Goal: Navigation & Orientation: Understand site structure

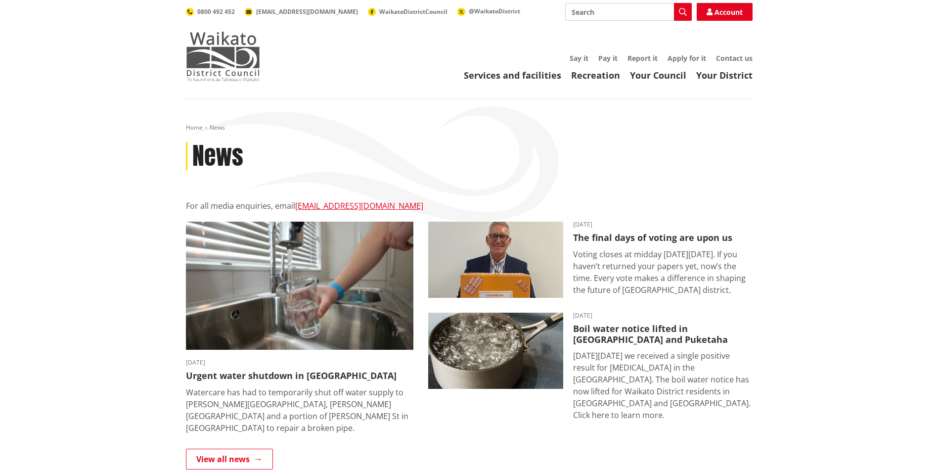
click at [246, 67] on img at bounding box center [223, 56] width 74 height 49
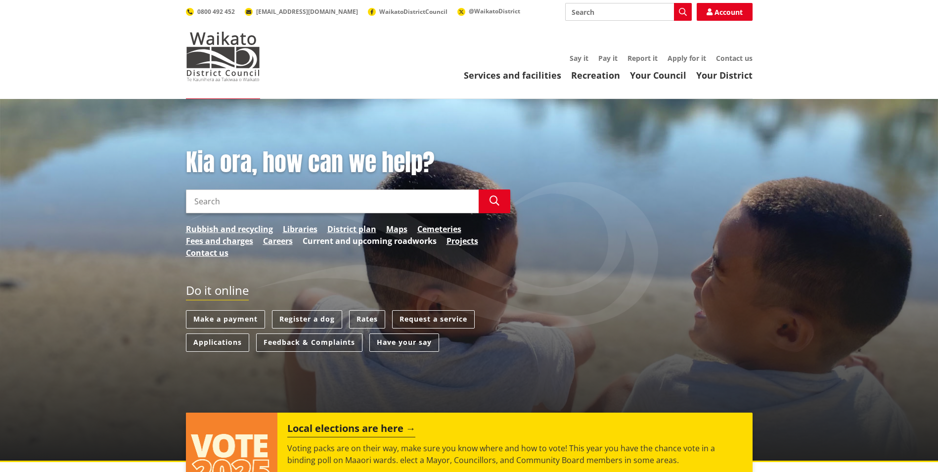
scroll to position [49, 0]
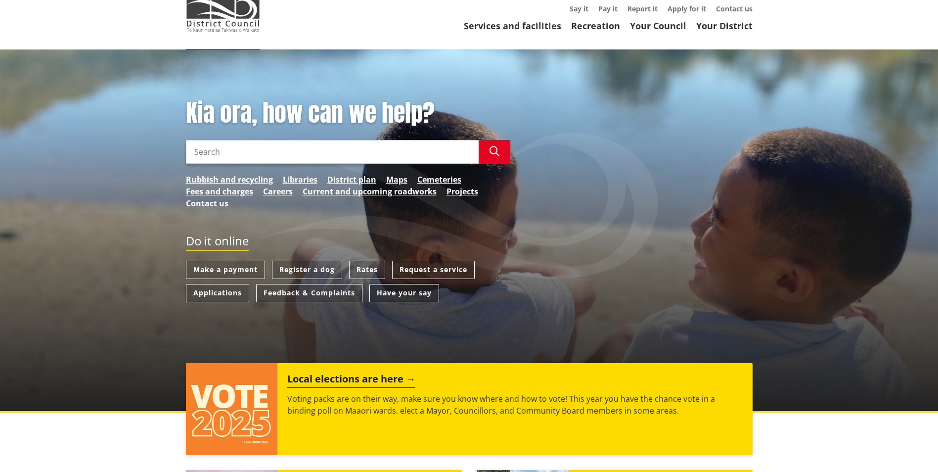
click at [392, 295] on link "Have your say" at bounding box center [405, 293] width 70 height 18
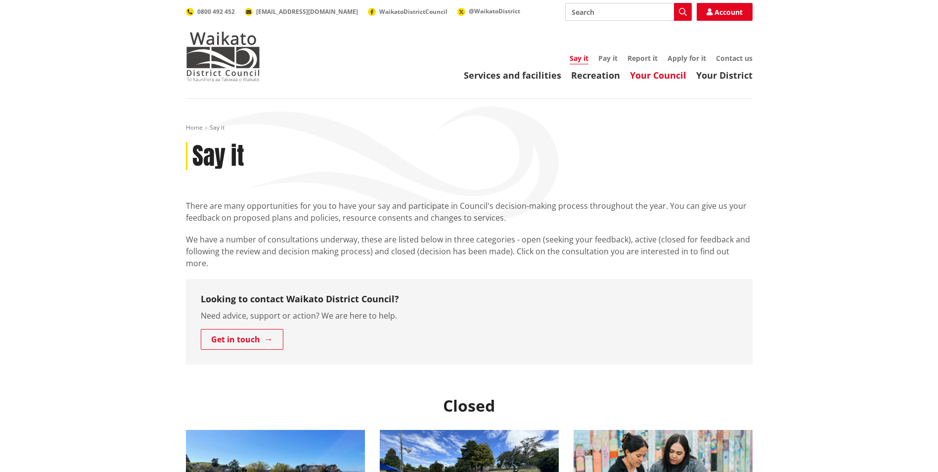
click at [658, 78] on link "Your Council" at bounding box center [658, 75] width 56 height 12
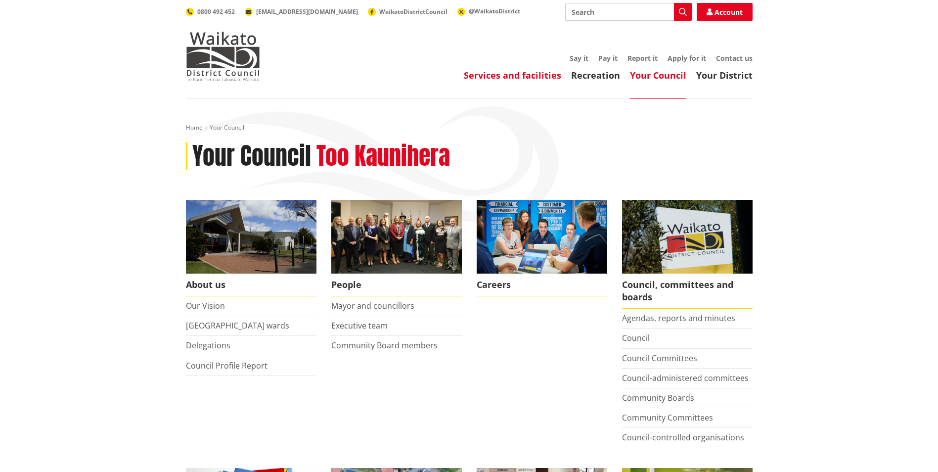
click at [509, 75] on link "Services and facilities" at bounding box center [512, 75] width 97 height 12
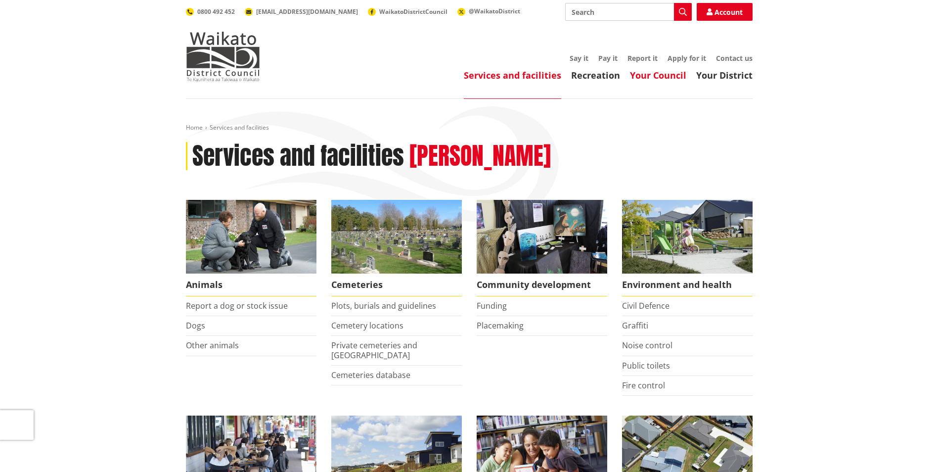
click at [668, 76] on link "Your Council" at bounding box center [658, 75] width 56 height 12
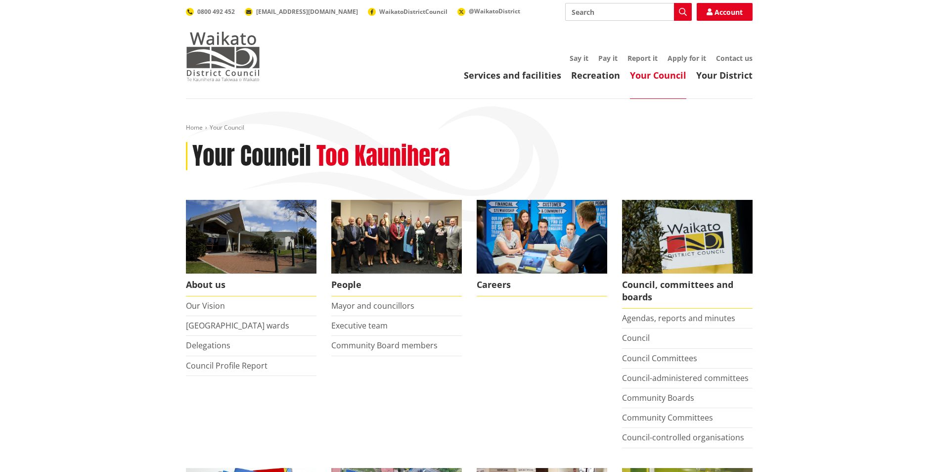
click at [201, 44] on img at bounding box center [223, 56] width 74 height 49
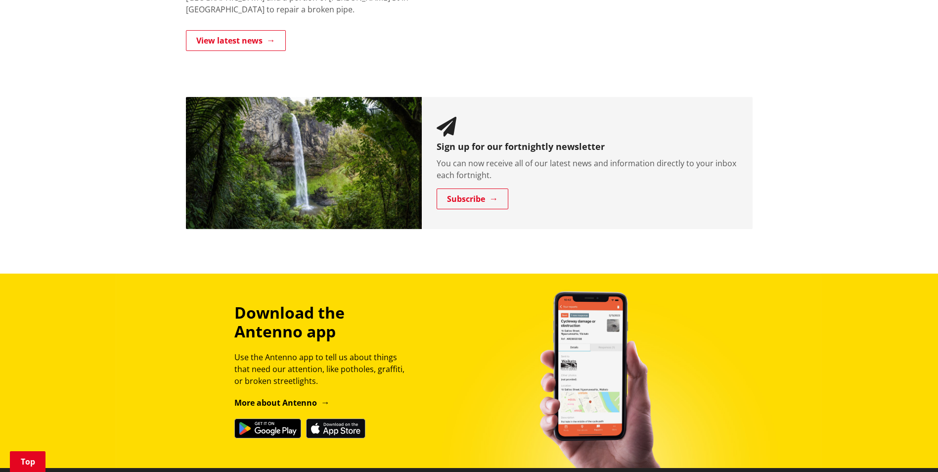
scroll to position [890, 0]
